Goal: Task Accomplishment & Management: Manage account settings

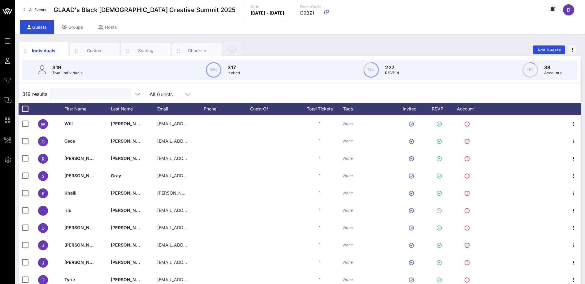
click at [92, 97] on input "text" at bounding box center [90, 94] width 72 height 8
paste input "[EMAIL_ADDRESS][DOMAIN_NAME]"
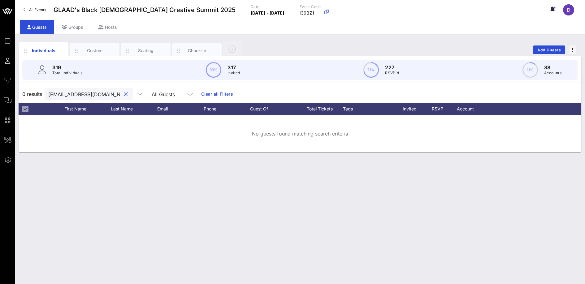
scroll to position [0, 19]
click at [92, 96] on input "[EMAIL_ADDRESS][DOMAIN_NAME]" at bounding box center [84, 94] width 72 height 8
click at [97, 93] on input "[EMAIL_ADDRESS][DOMAIN_NAME]" at bounding box center [84, 94] width 72 height 8
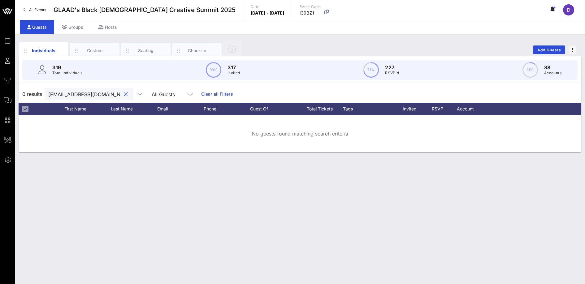
click at [97, 93] on input "[EMAIL_ADDRESS][DOMAIN_NAME]" at bounding box center [84, 94] width 72 height 8
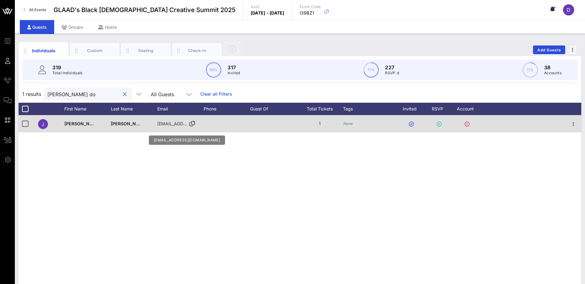
type input "[PERSON_NAME] do"
click at [173, 126] on span "[EMAIL_ADDRESS][DOMAIN_NAME]" at bounding box center [194, 123] width 75 height 5
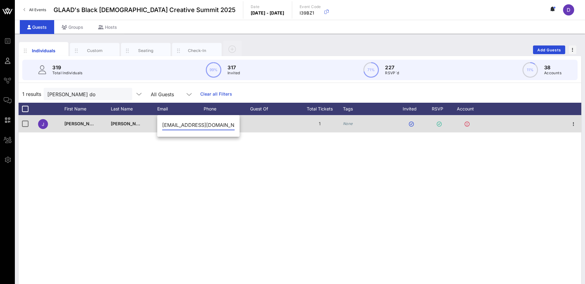
click at [173, 126] on input "[EMAIL_ADDRESS][DOMAIN_NAME]" at bounding box center [198, 125] width 72 height 10
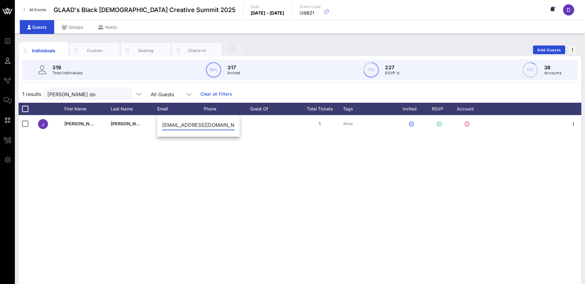
click at [180, 124] on input "[EMAIL_ADDRESS][DOMAIN_NAME]" at bounding box center [198, 125] width 72 height 10
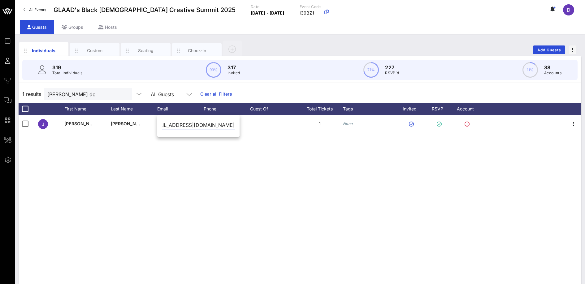
type input "[EMAIL_ADDRESS][DOMAIN_NAME]"
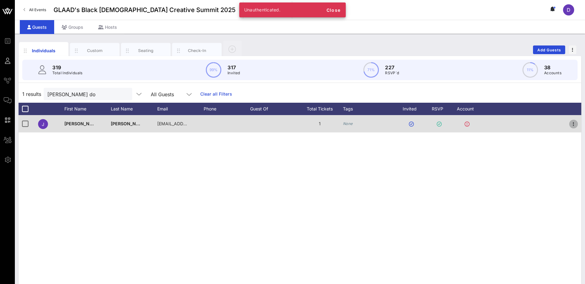
click at [570, 126] on icon "button" at bounding box center [573, 123] width 7 height 7
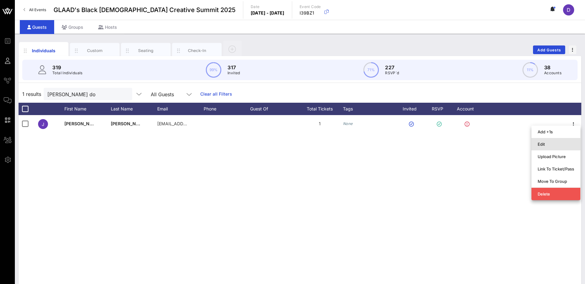
click at [564, 140] on div "Edit" at bounding box center [556, 144] width 37 height 10
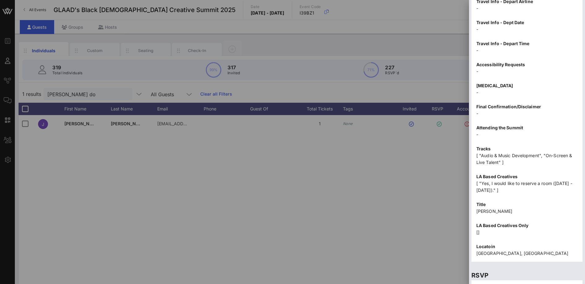
scroll to position [478, 0]
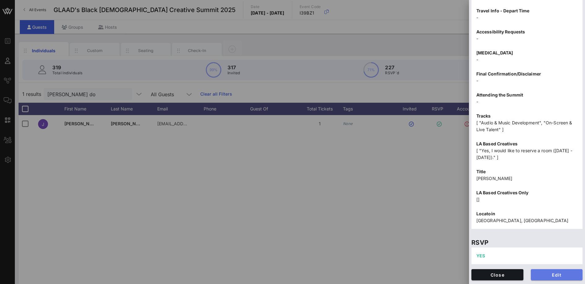
click at [552, 277] on span "Edit" at bounding box center [557, 274] width 42 height 5
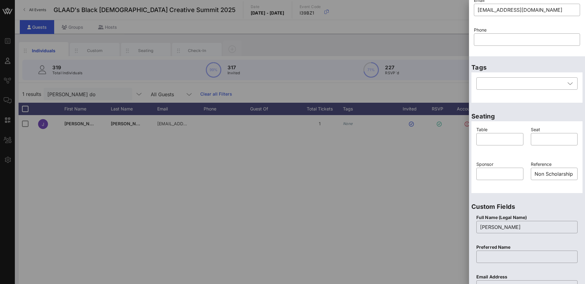
scroll to position [0, 0]
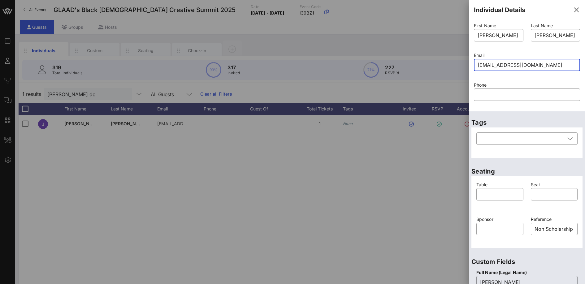
click at [511, 65] on input "[EMAIL_ADDRESS][DOMAIN_NAME]" at bounding box center [527, 65] width 99 height 10
paste input "[EMAIL_ADDRESS]"
type input "[EMAIL_ADDRESS][DOMAIN_NAME]"
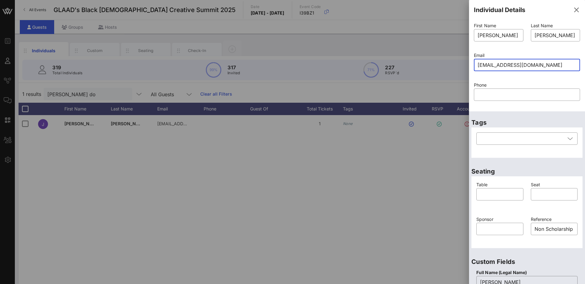
click at [512, 82] on p "Phone" at bounding box center [527, 85] width 106 height 7
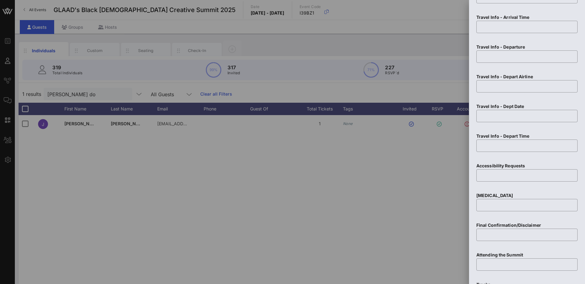
scroll to position [721, 0]
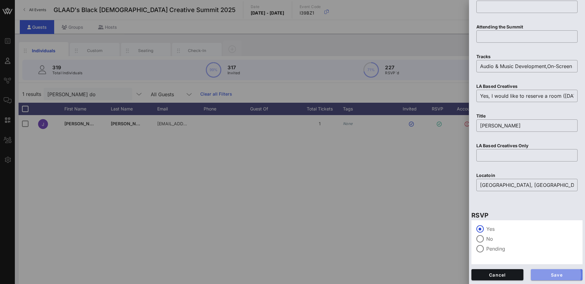
click at [553, 278] on button "Save" at bounding box center [557, 274] width 52 height 11
click at [560, 281] on div "Save" at bounding box center [556, 275] width 59 height 19
click at [561, 275] on span "Save" at bounding box center [557, 274] width 42 height 5
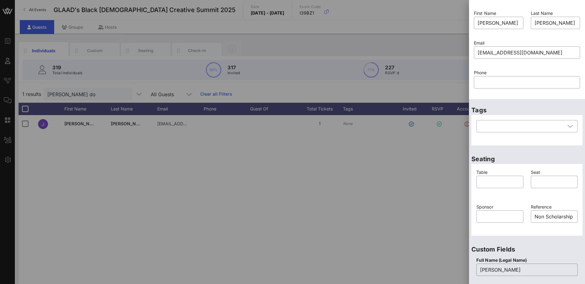
scroll to position [0, 0]
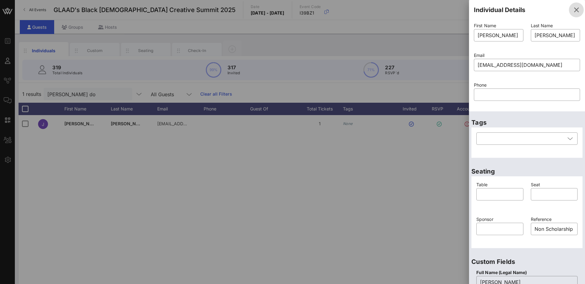
drag, startPoint x: 571, startPoint y: 10, endPoint x: 568, endPoint y: 11, distance: 3.5
click at [573, 10] on icon "button" at bounding box center [576, 9] width 7 height 7
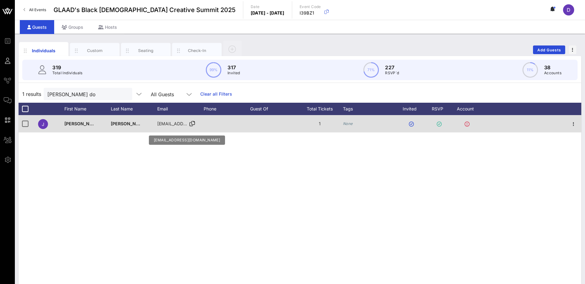
click at [157, 123] on span "[EMAIL_ADDRESS][DOMAIN_NAME]" at bounding box center [194, 123] width 75 height 5
type input "[EMAIL_ADDRESS][DOMAIN_NAME]"
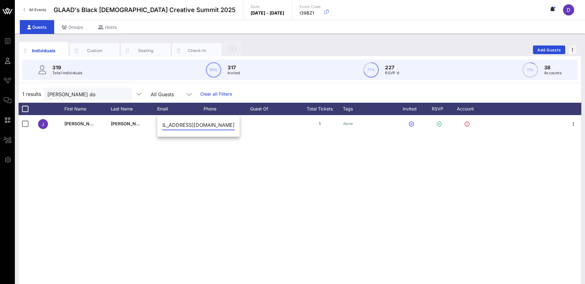
click at [170, 124] on input "[EMAIL_ADDRESS][DOMAIN_NAME]" at bounding box center [198, 125] width 72 height 10
drag, startPoint x: 240, startPoint y: 223, endPoint x: 205, endPoint y: 187, distance: 50.1
click at [240, 223] on div "J [PERSON_NAME] [PERSON_NAME][EMAIL_ADDRESS][DOMAIN_NAME] 1 None" at bounding box center [300, 208] width 563 height 186
